Goal: Check status

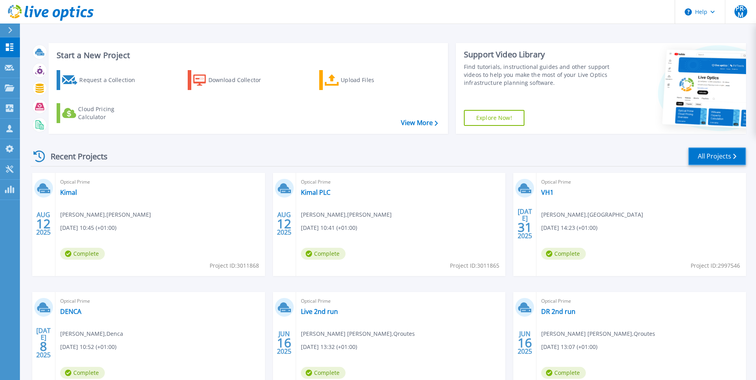
click at [736, 155] on icon at bounding box center [734, 156] width 3 height 5
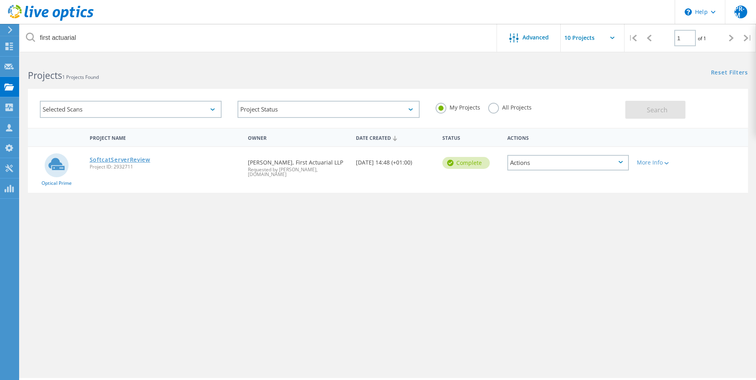
click at [132, 158] on link "SoftcatServerReview" at bounding box center [120, 160] width 61 height 6
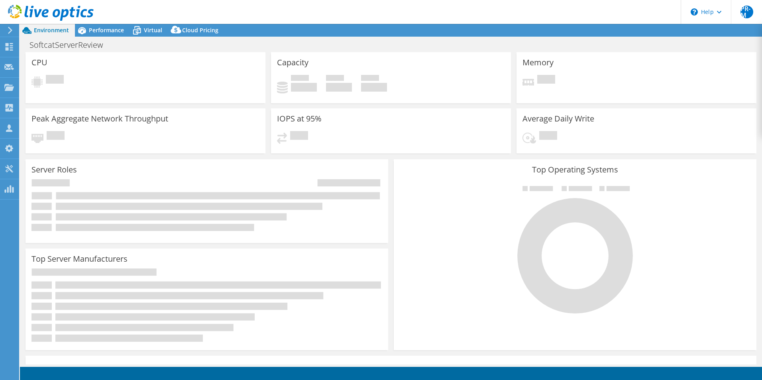
select select "EULondon"
select select "USD"
